Goal: Navigation & Orientation: Find specific page/section

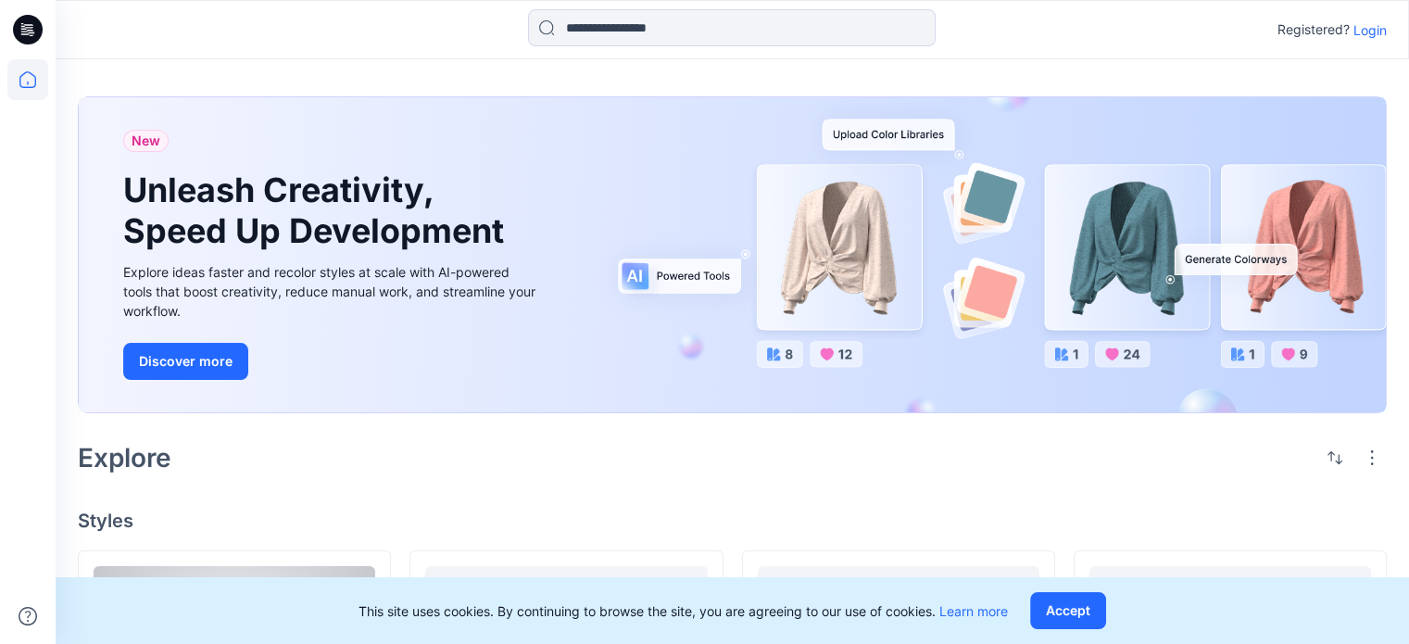
click at [1359, 29] on p "Login" at bounding box center [1370, 29] width 33 height 19
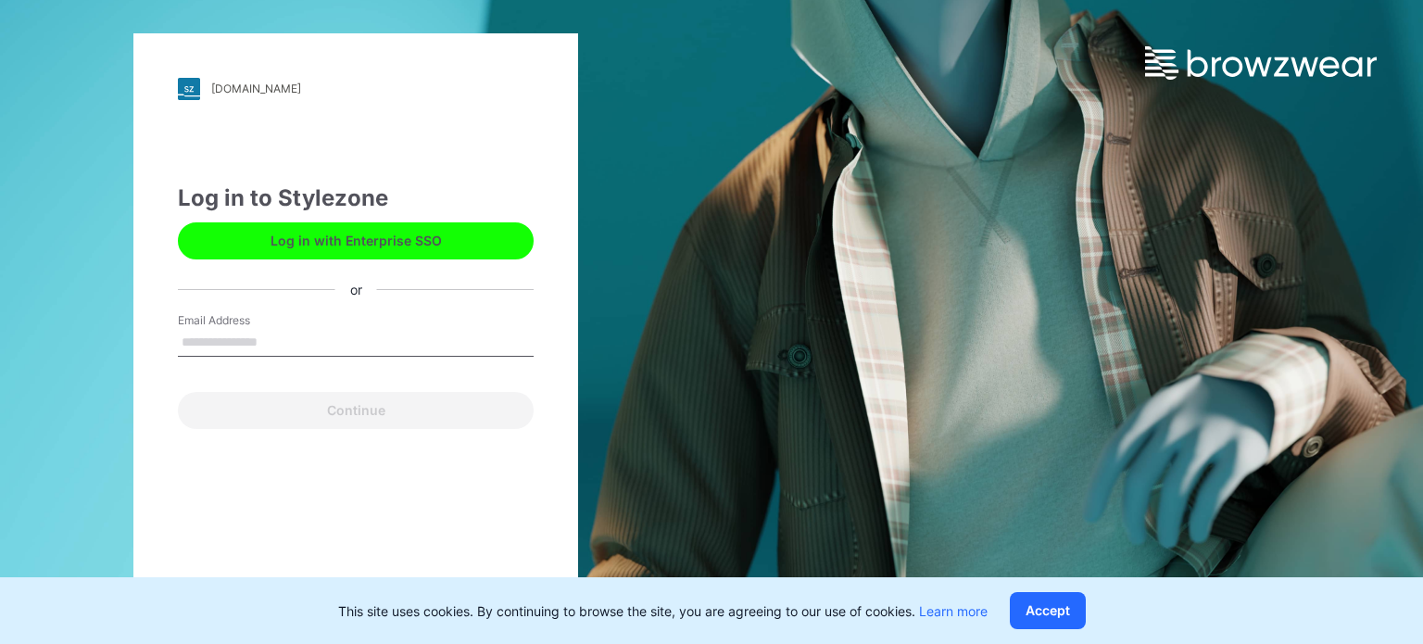
click at [271, 343] on input "Email Address" at bounding box center [356, 343] width 356 height 28
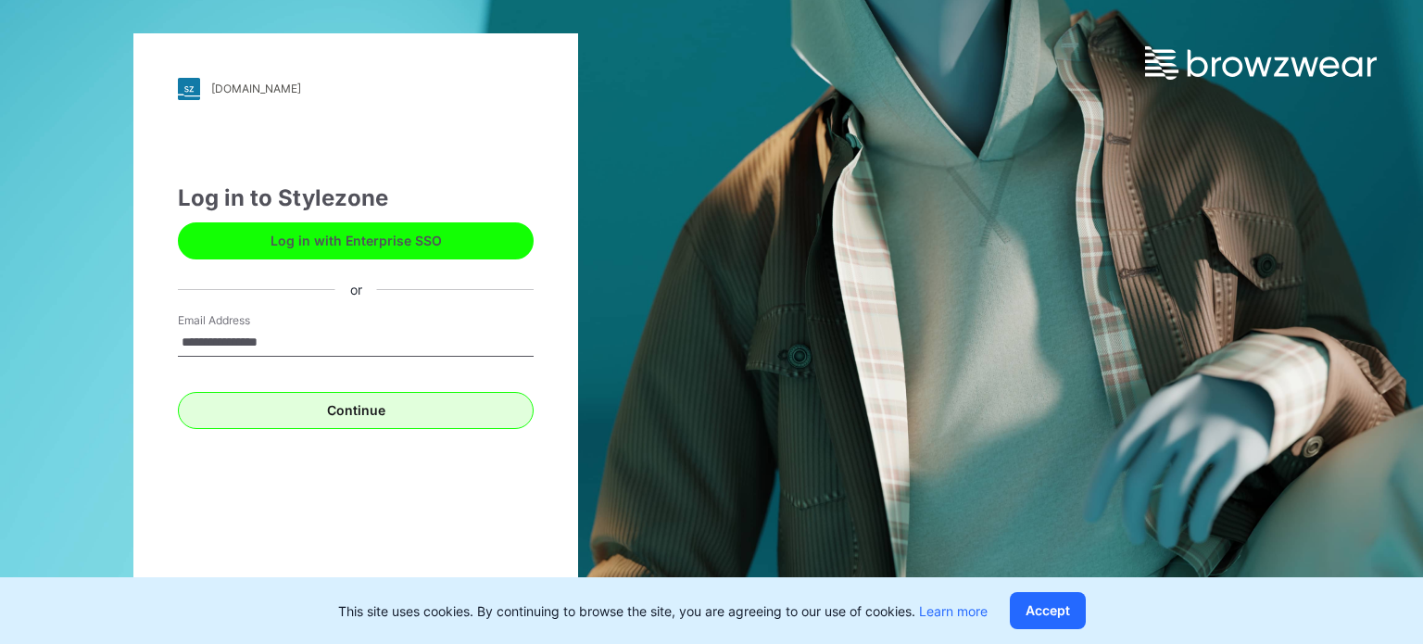
type input "**********"
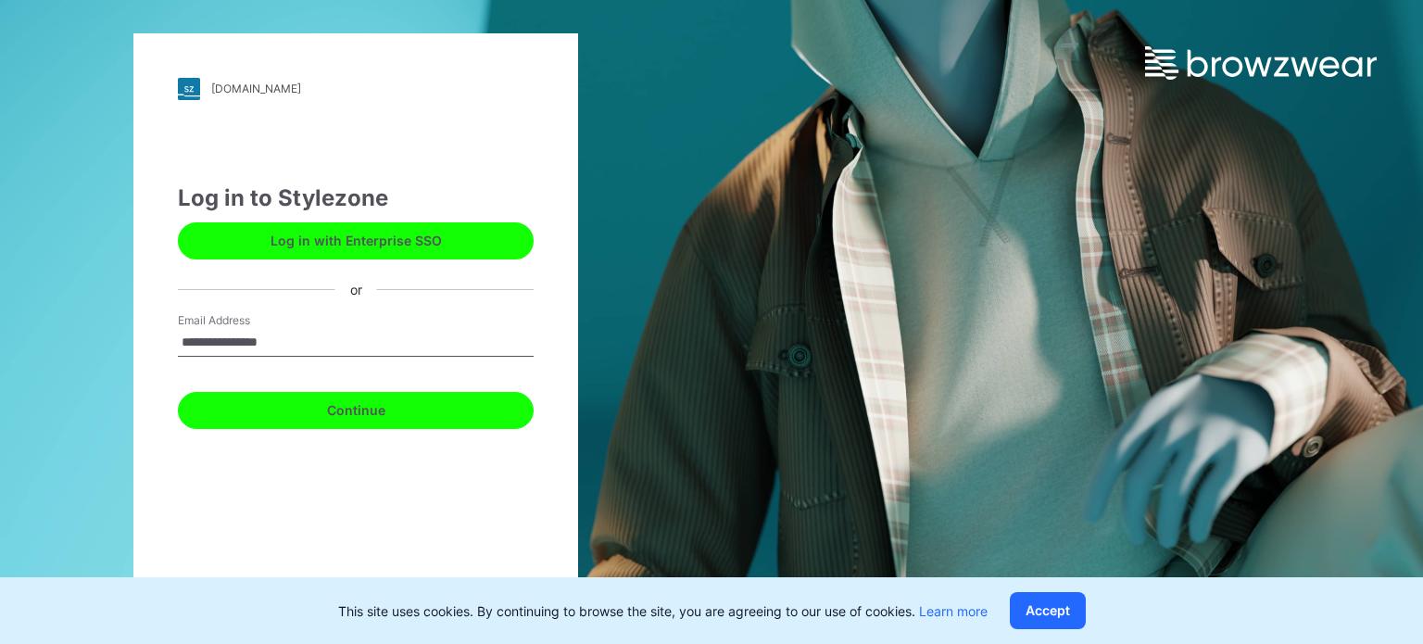
click at [343, 416] on button "Continue" at bounding box center [356, 410] width 356 height 37
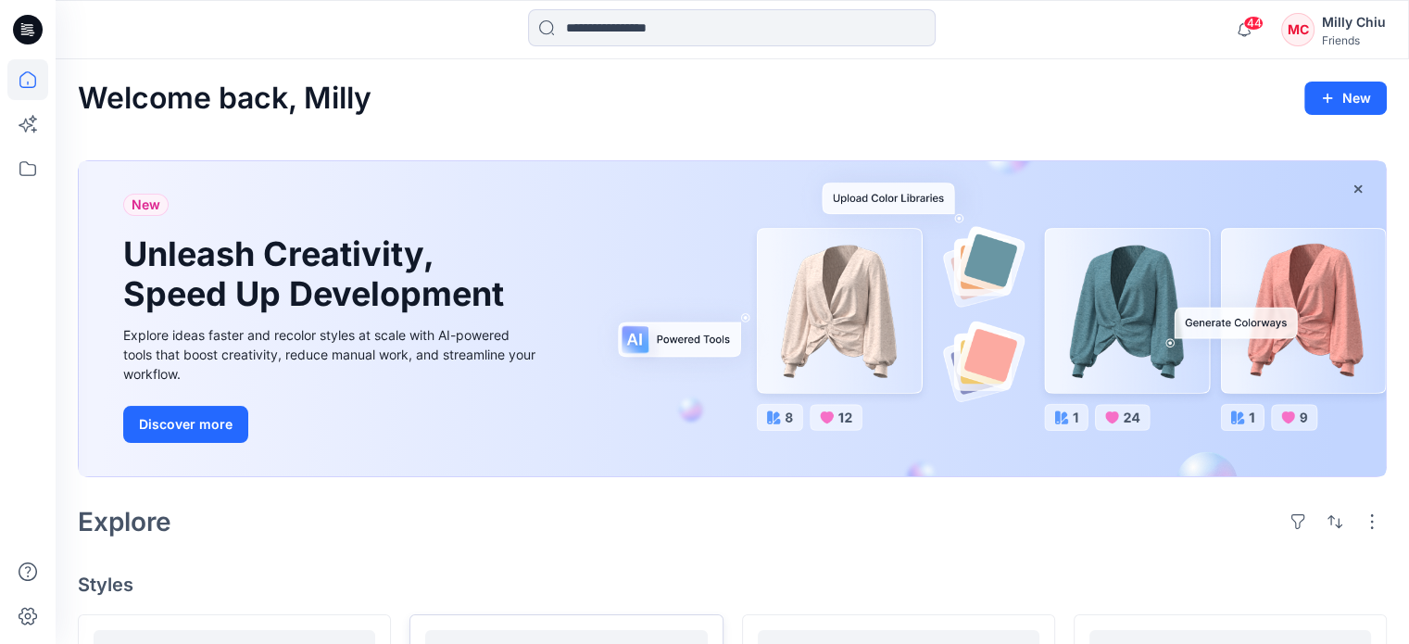
scroll to position [185, 0]
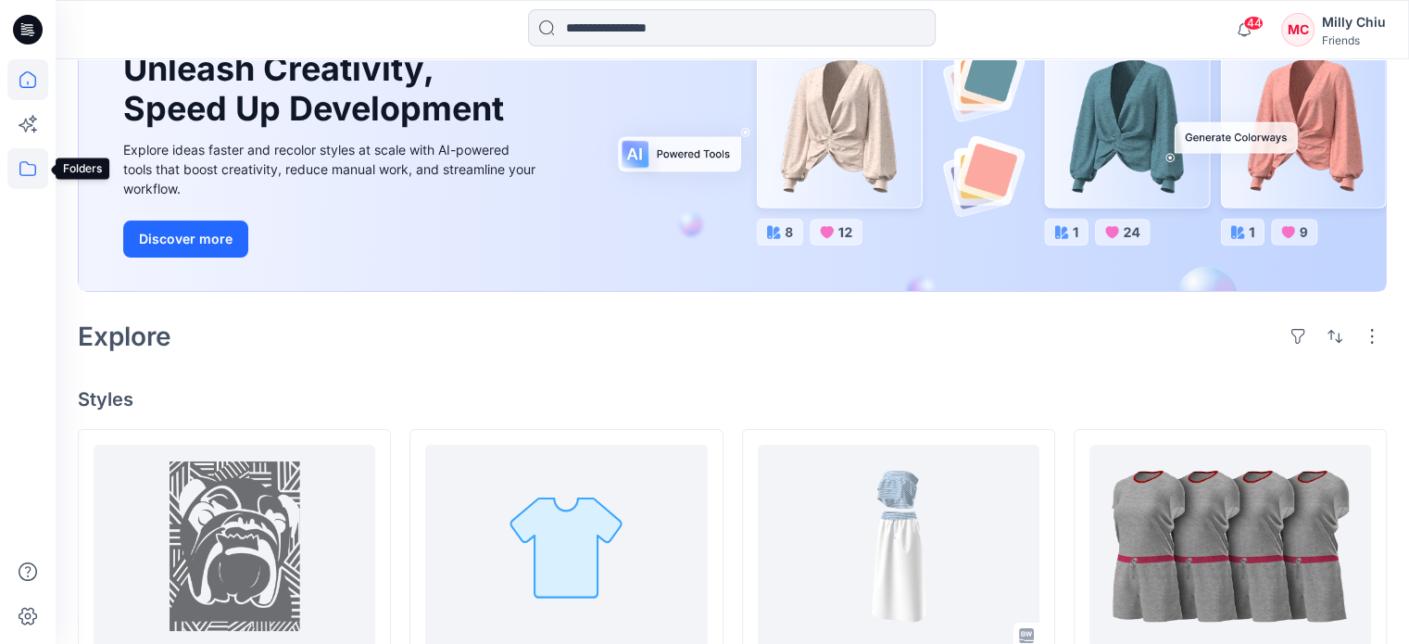
click at [22, 170] on icon at bounding box center [27, 168] width 41 height 41
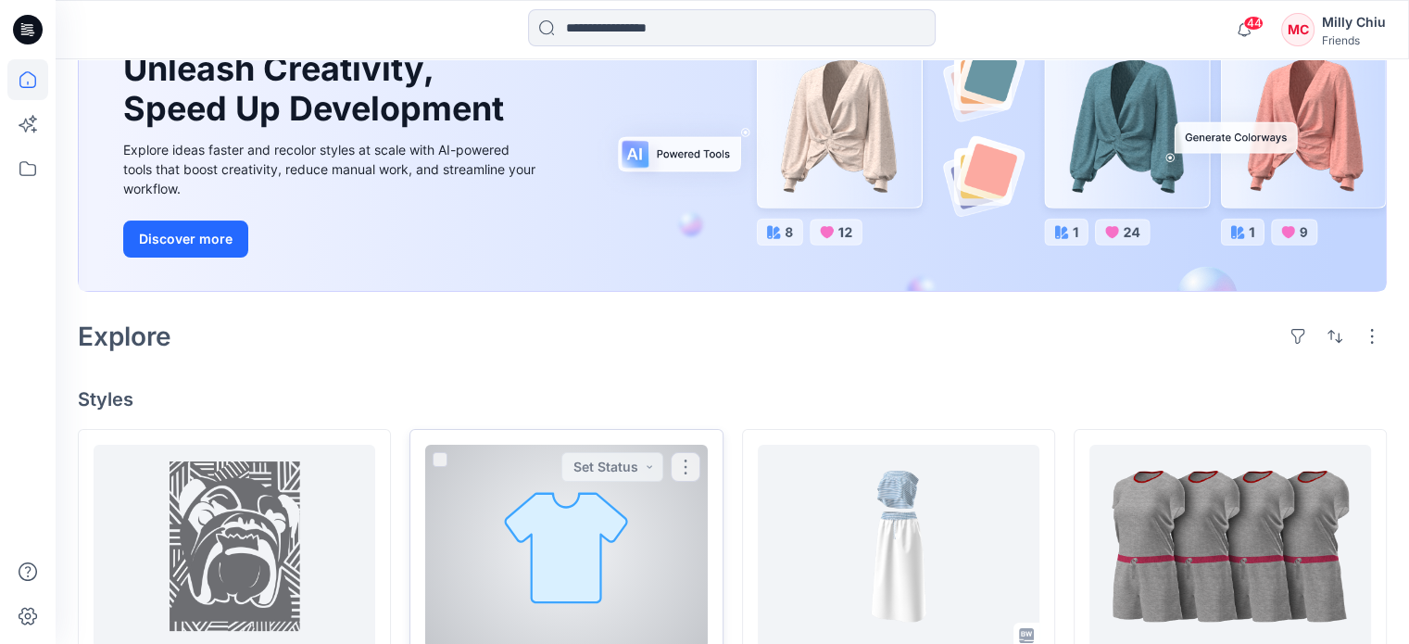
scroll to position [463, 0]
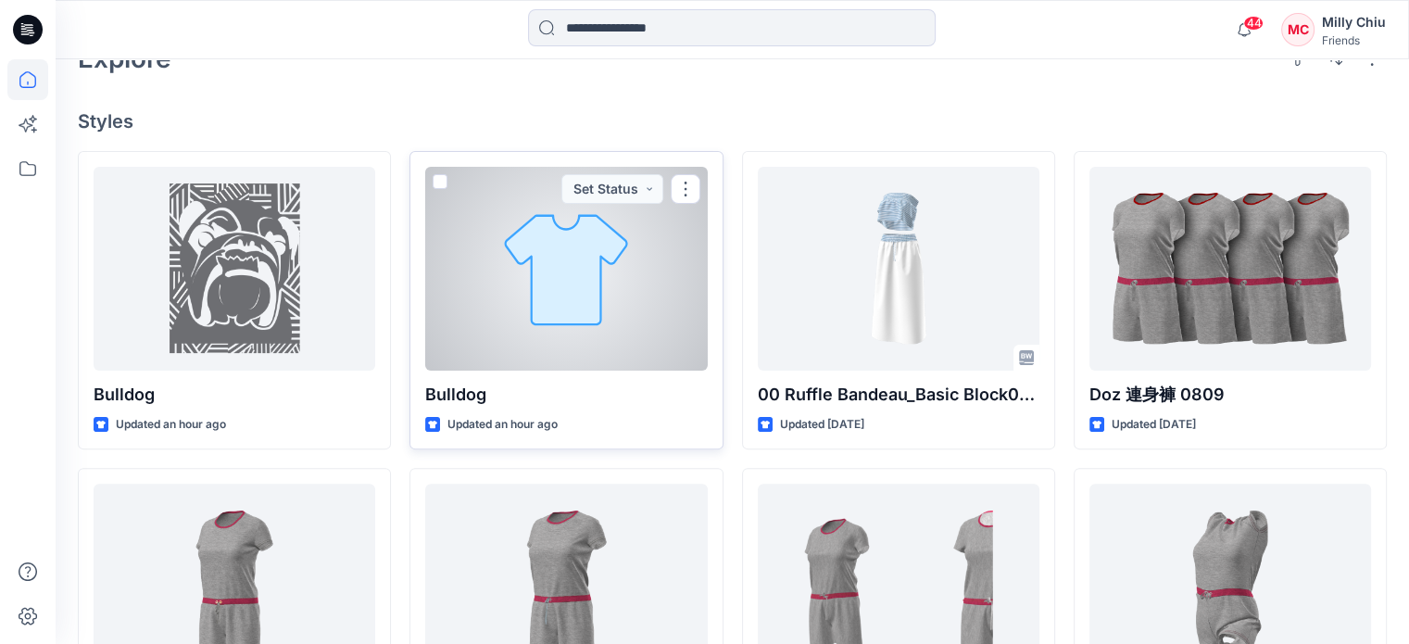
click at [583, 278] on div at bounding box center [566, 269] width 282 height 204
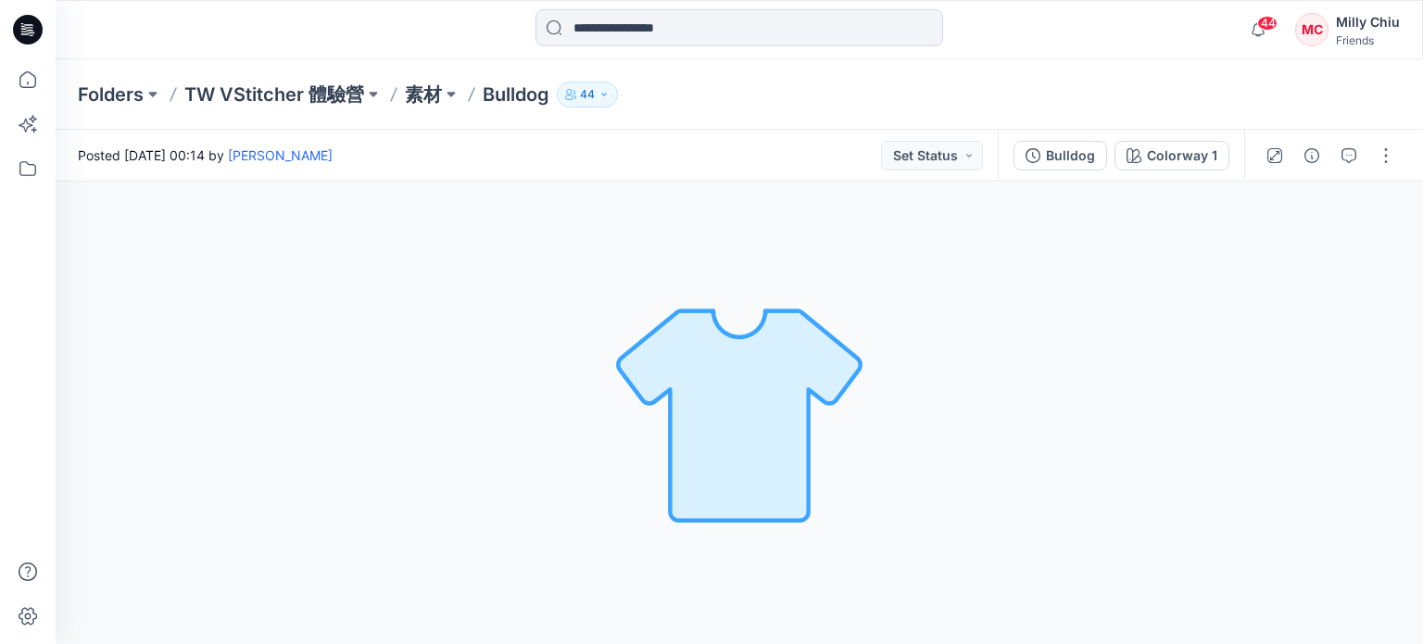
click at [726, 457] on img at bounding box center [739, 412] width 259 height 259
click at [1068, 161] on div "Bulldog" at bounding box center [1070, 155] width 49 height 20
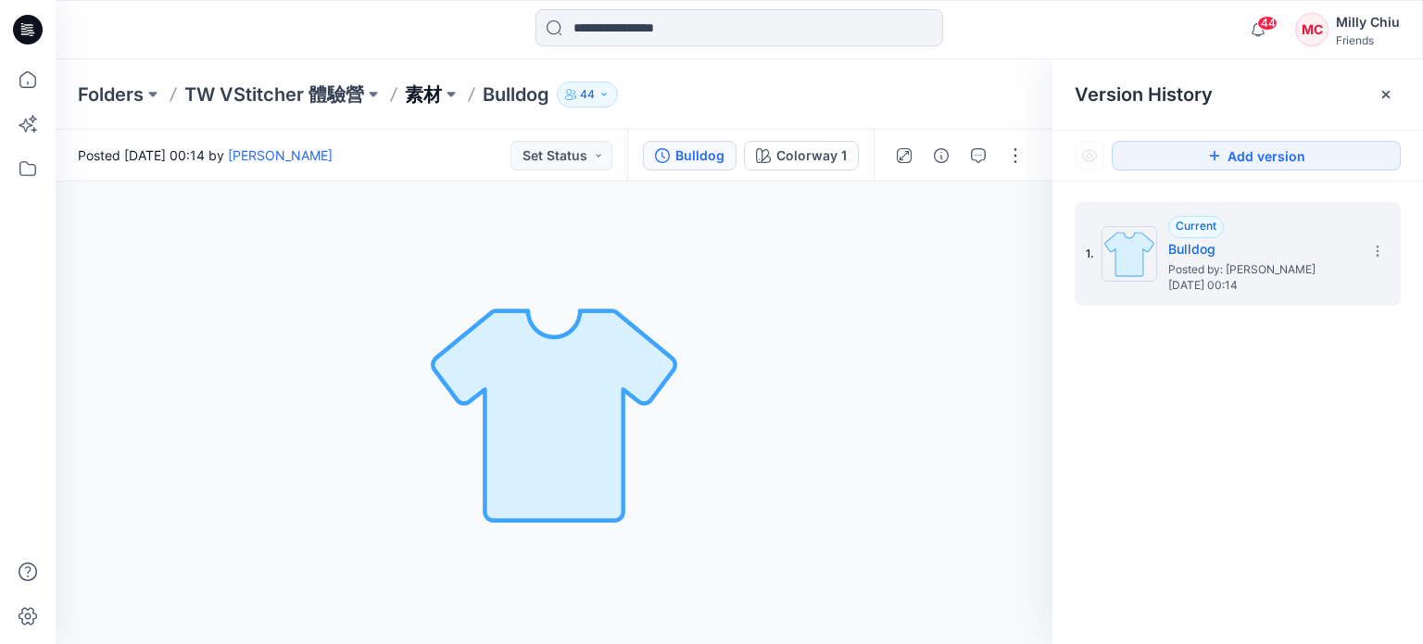
click at [438, 97] on p "素材" at bounding box center [423, 95] width 37 height 26
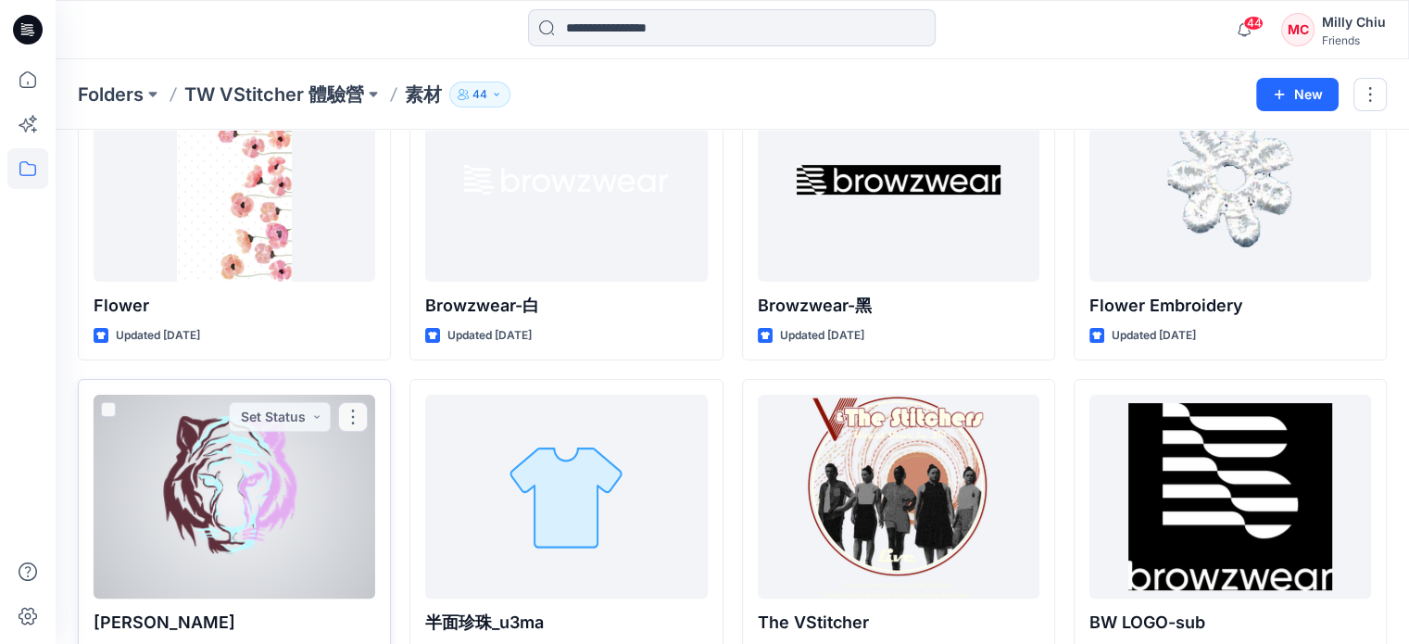
scroll to position [556, 0]
